Goal: Task Accomplishment & Management: Use online tool/utility

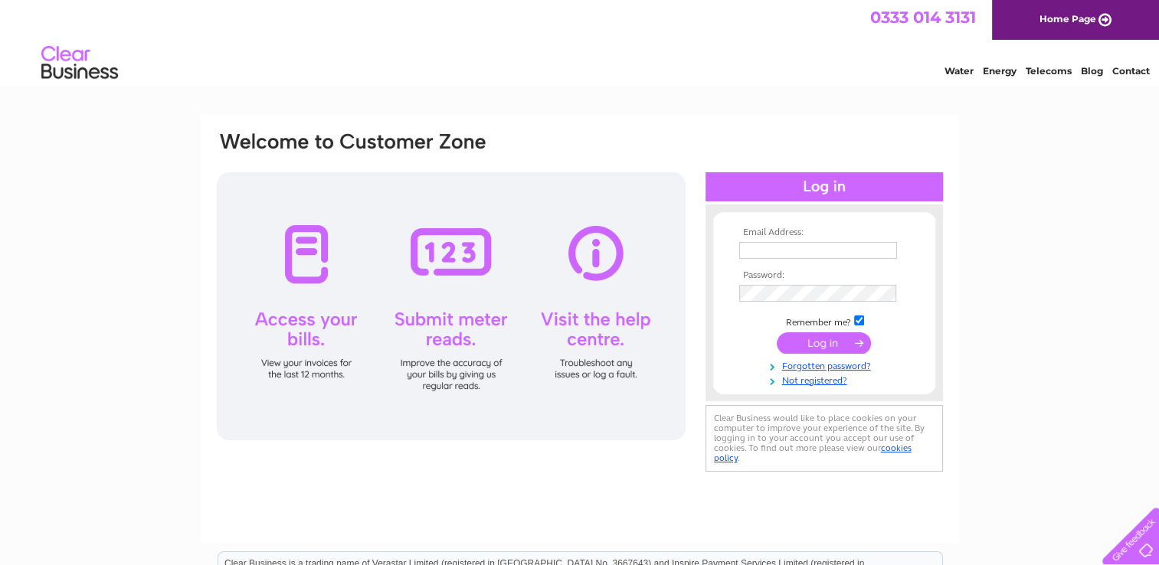
type input "accounts@thestandingstones.co.uk"
click at [841, 342] on input "submit" at bounding box center [824, 342] width 94 height 21
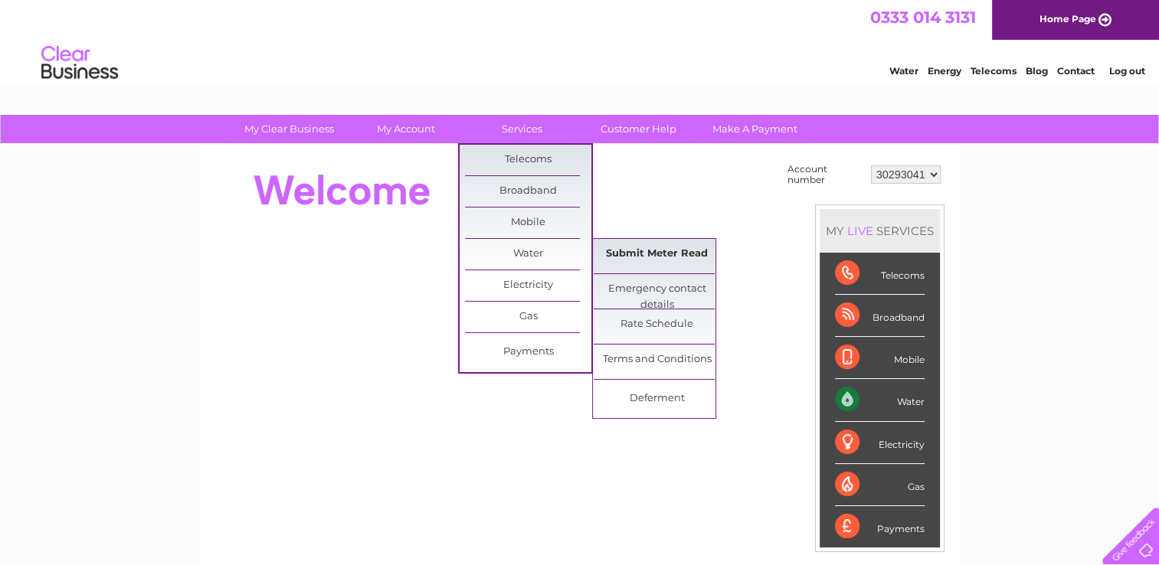
click at [613, 256] on link "Submit Meter Read" at bounding box center [656, 254] width 126 height 31
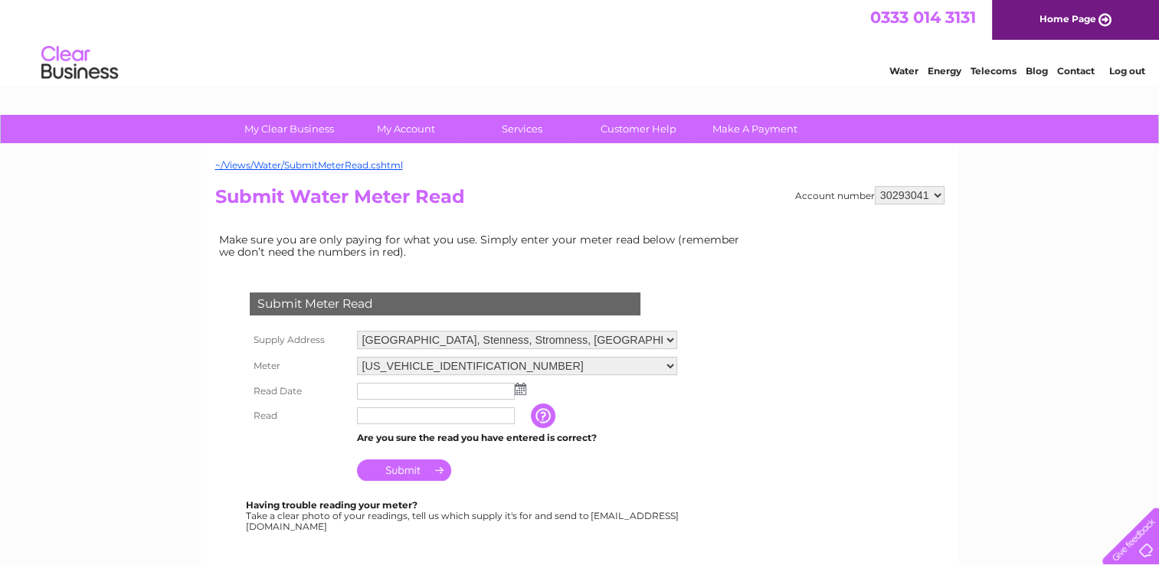
click at [519, 386] on img at bounding box center [520, 389] width 11 height 12
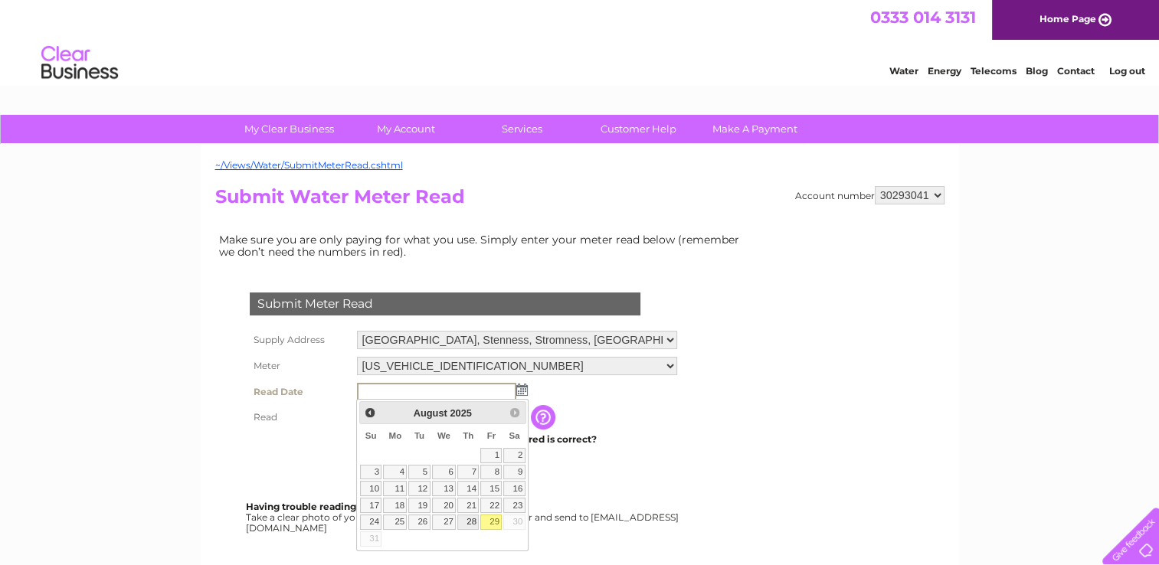
click at [469, 522] on link "28" at bounding box center [467, 522] width 21 height 15
type input "2025/08/28"
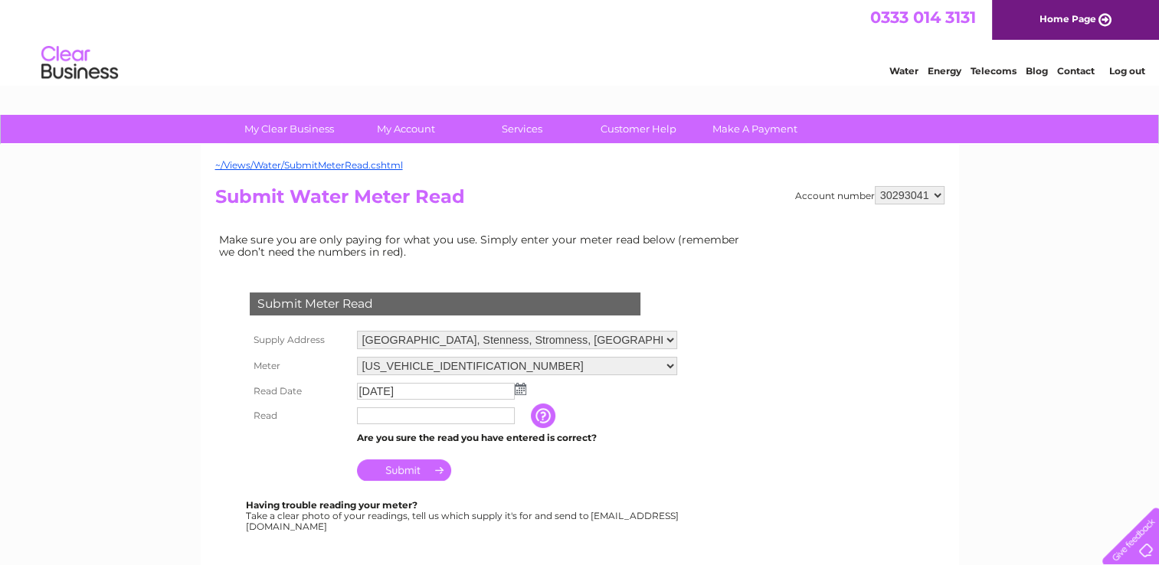
click at [391, 414] on input "text" at bounding box center [436, 415] width 158 height 17
type input "5344"
click at [427, 469] on input "Submit" at bounding box center [404, 471] width 94 height 21
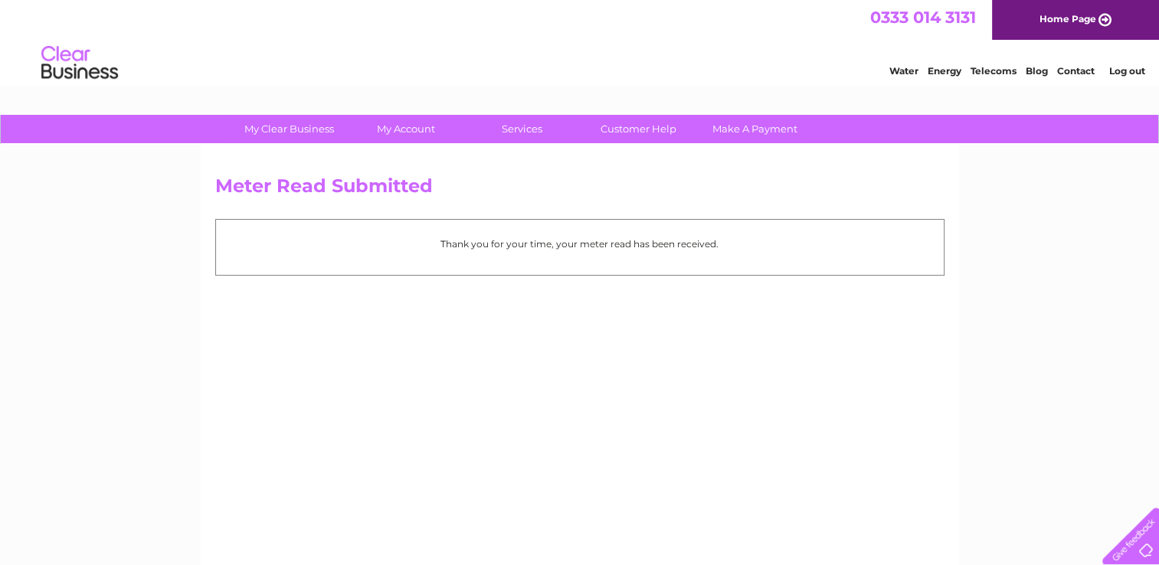
click at [1126, 72] on link "Log out" at bounding box center [1126, 70] width 36 height 11
